Goal: Use online tool/utility

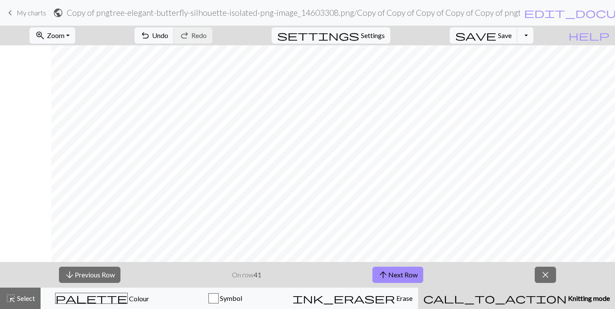
scroll to position [465, 122]
click at [406, 274] on button "arrow_upward Next Row" at bounding box center [397, 274] width 51 height 16
click at [372, 266] on button "arrow_upward Next Row" at bounding box center [397, 274] width 51 height 16
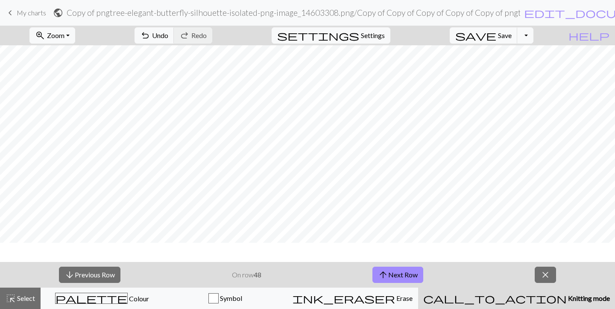
scroll to position [422, 122]
click at [109, 274] on button "arrow_downward Previous Row" at bounding box center [89, 274] width 61 height 16
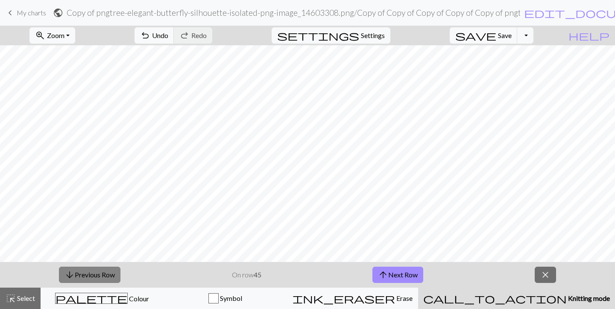
click at [109, 274] on button "arrow_downward Previous Row" at bounding box center [89, 274] width 61 height 16
click at [112, 277] on button "arrow_downward Previous Row" at bounding box center [89, 274] width 61 height 16
click at [398, 274] on button "arrow_upward Next Row" at bounding box center [397, 274] width 51 height 16
click at [372, 266] on button "arrow_upward Next Row" at bounding box center [397, 274] width 51 height 16
click at [108, 275] on button "arrow_downward Previous Row" at bounding box center [89, 274] width 61 height 16
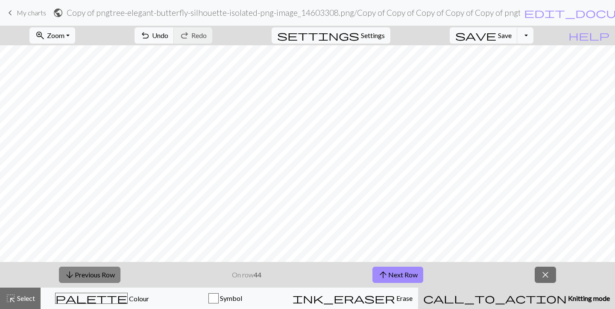
click at [108, 275] on button "arrow_downward Previous Row" at bounding box center [89, 274] width 61 height 16
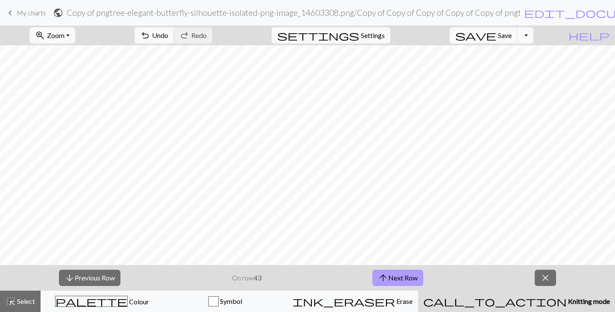
click at [403, 279] on button "arrow_upward Next Row" at bounding box center [397, 278] width 51 height 16
click at [397, 275] on button "arrow_upward Next Row" at bounding box center [397, 278] width 51 height 16
